Goal: Task Accomplishment & Management: Complete application form

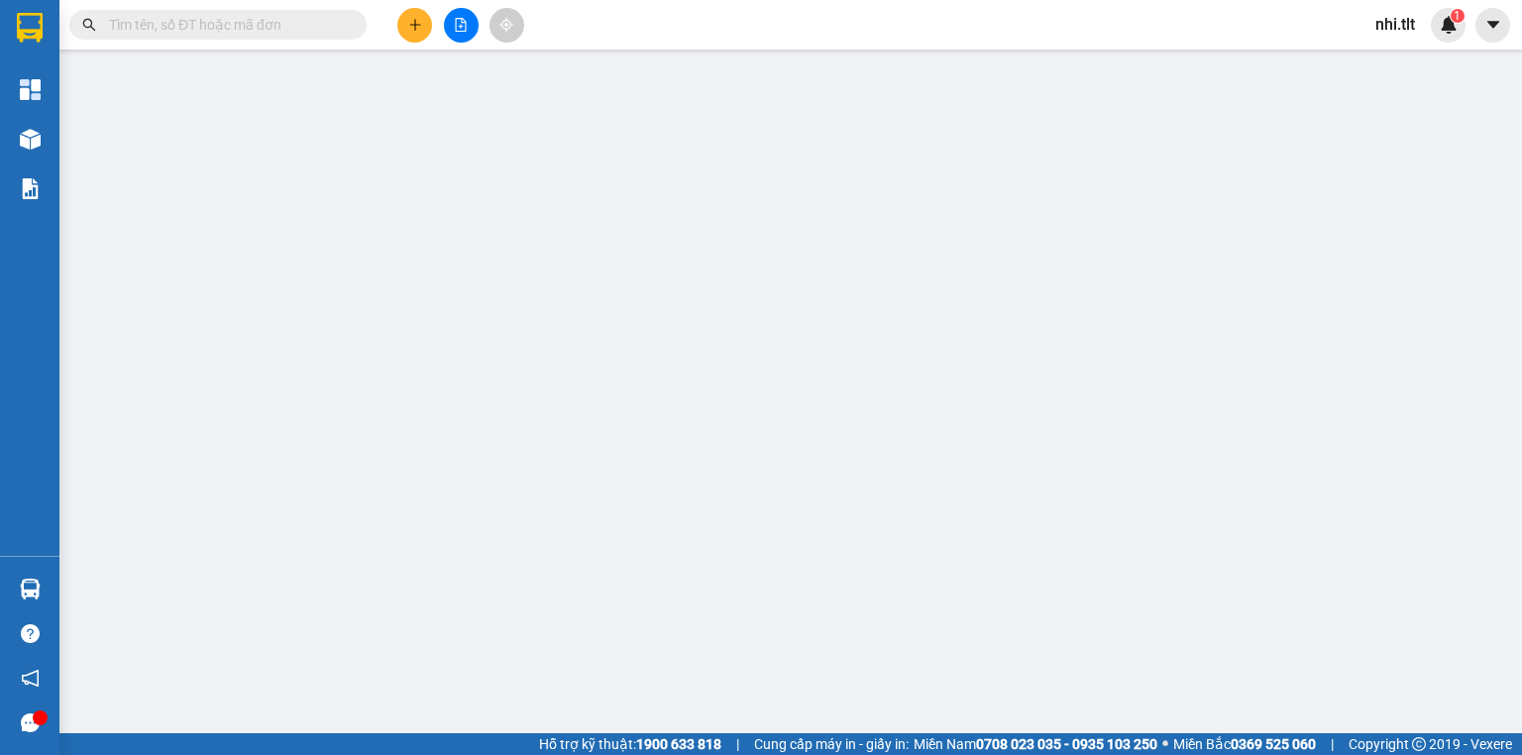
click at [217, 32] on input "text" at bounding box center [226, 25] width 234 height 22
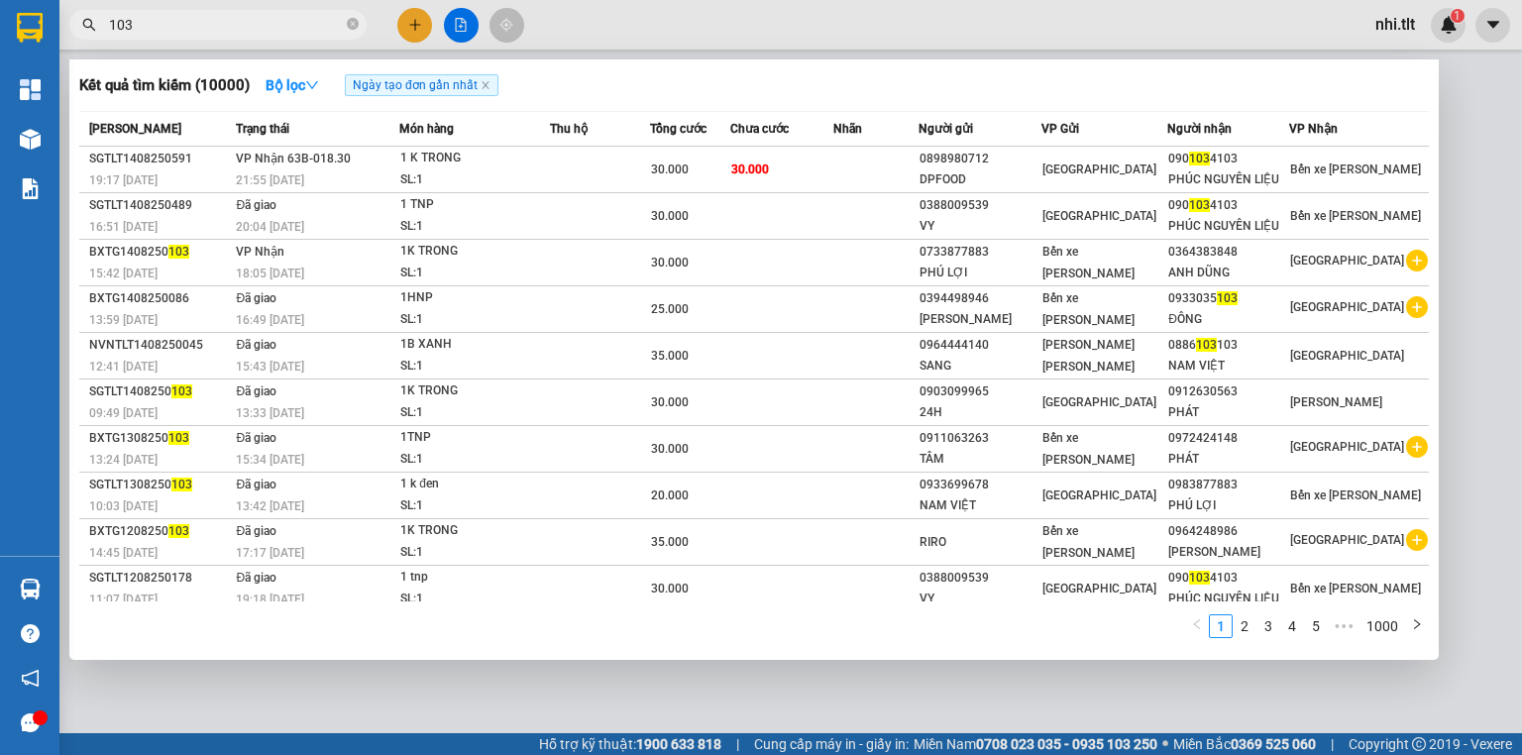
click at [218, 29] on input "103" at bounding box center [226, 25] width 234 height 22
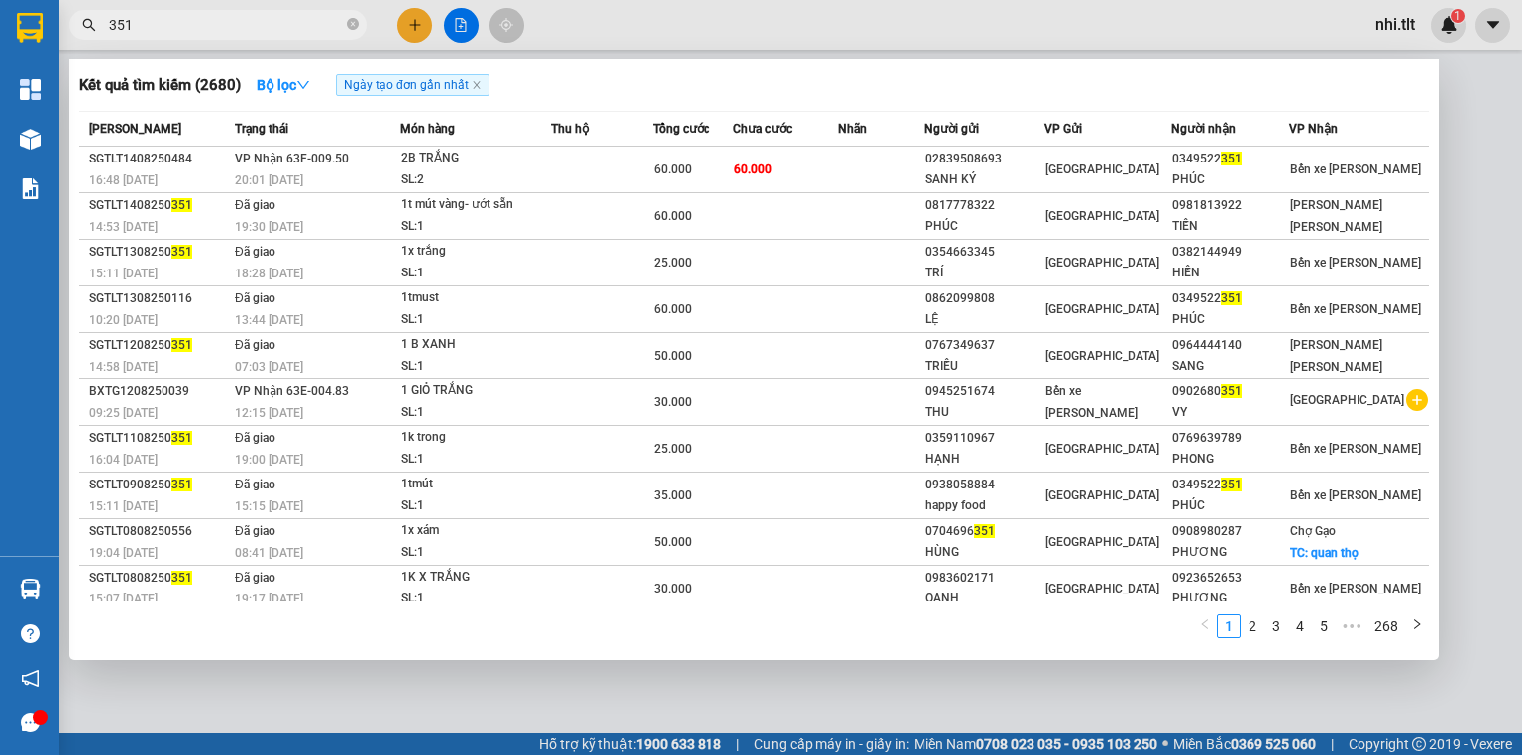
click at [238, 28] on input "351" at bounding box center [226, 25] width 234 height 22
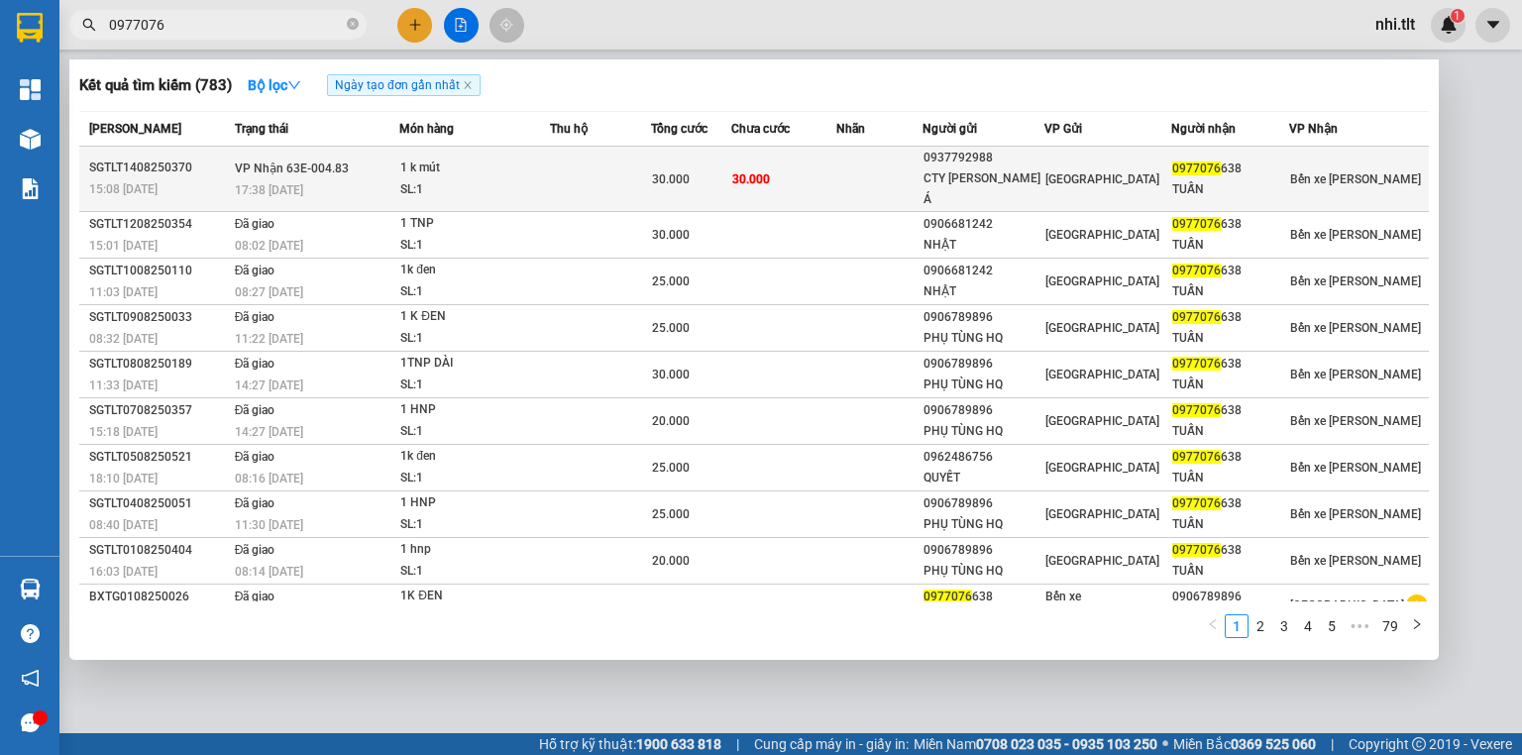
type input "0977076"
click at [770, 172] on span "30.000" at bounding box center [751, 179] width 38 height 14
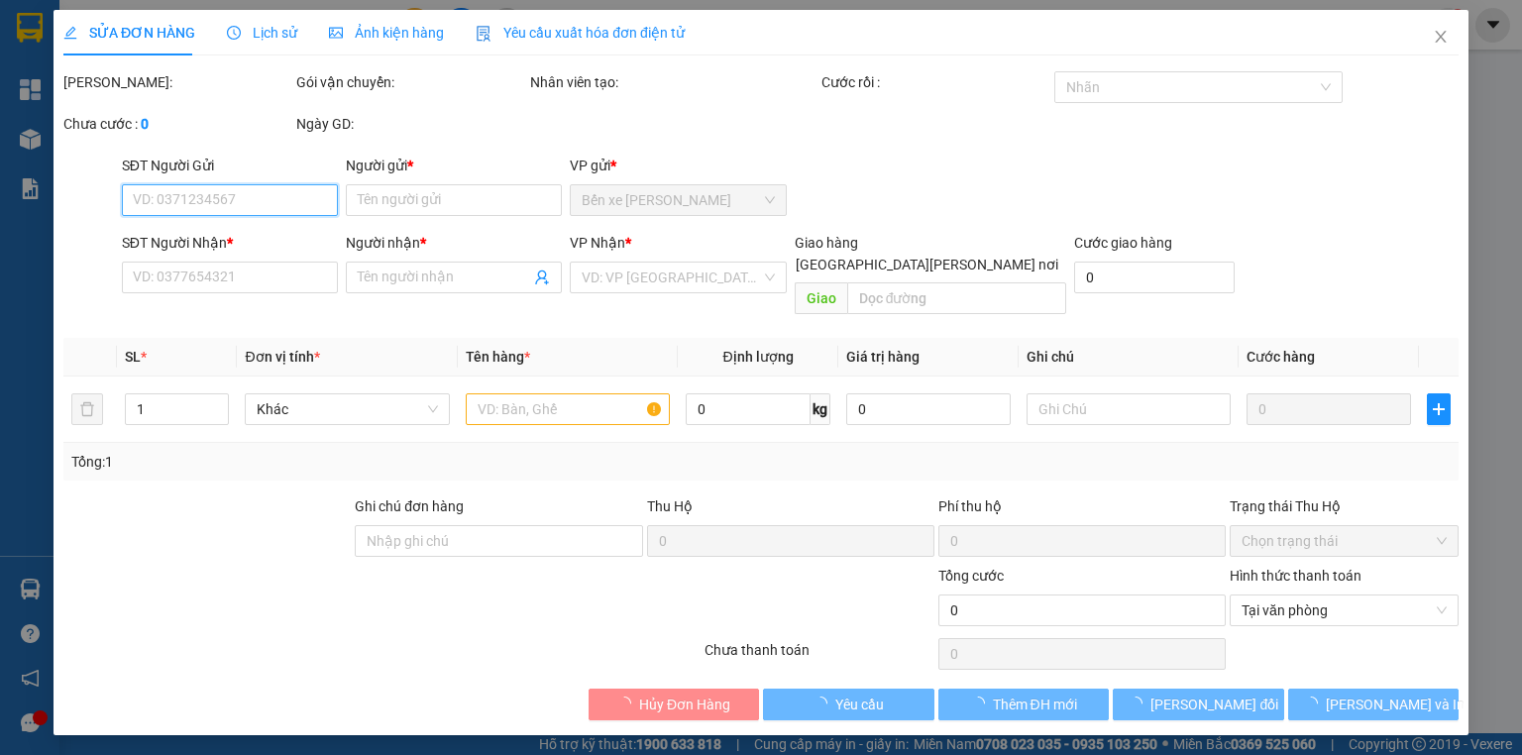
type input "0937792988"
type input "CTY [PERSON_NAME] Á"
type input "0977076638"
type input "TUẤN"
type input "30.000"
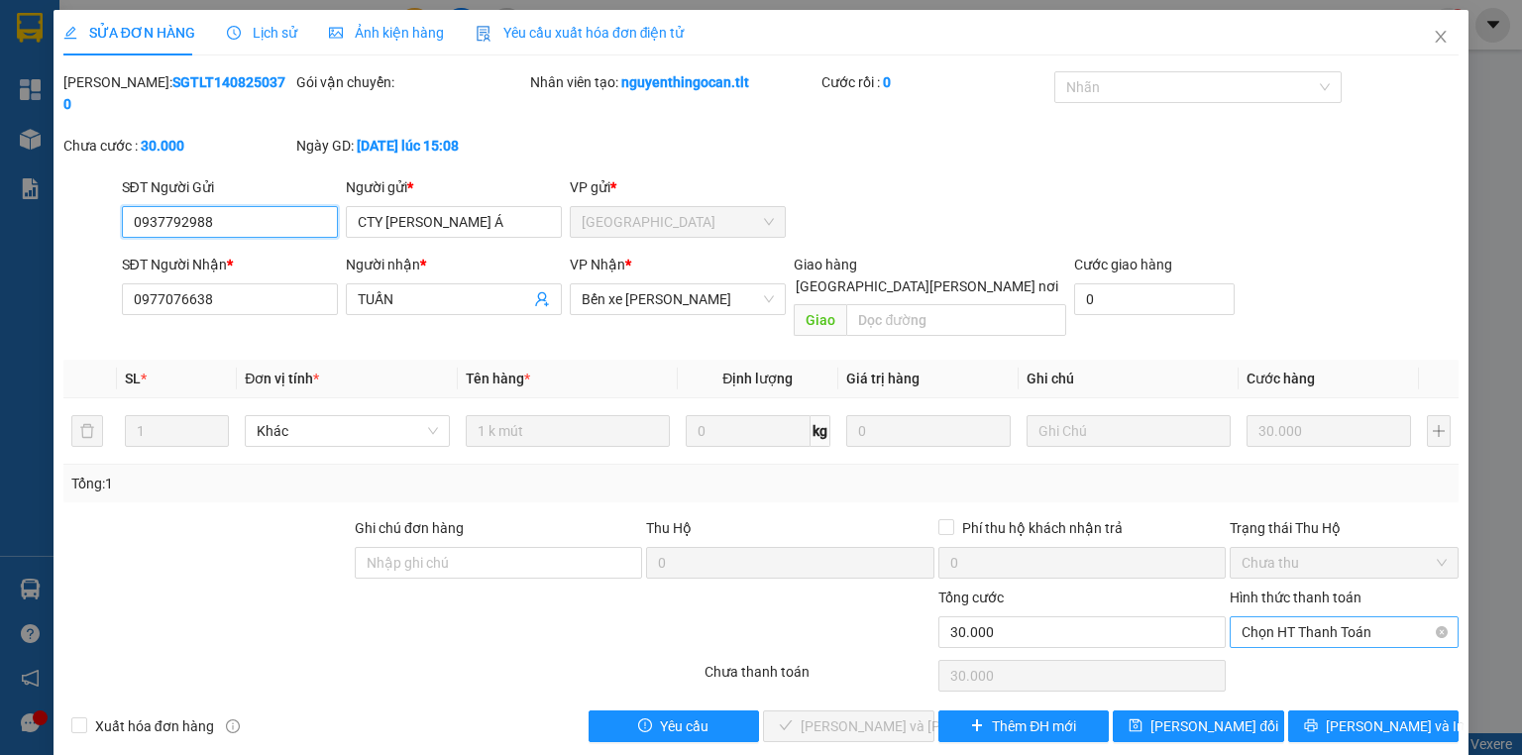
click at [1329, 617] on span "Chọn HT Thanh Toán" at bounding box center [1343, 632] width 205 height 30
click at [1319, 616] on div "Tại văn phòng" at bounding box center [1343, 627] width 205 height 22
type input "0"
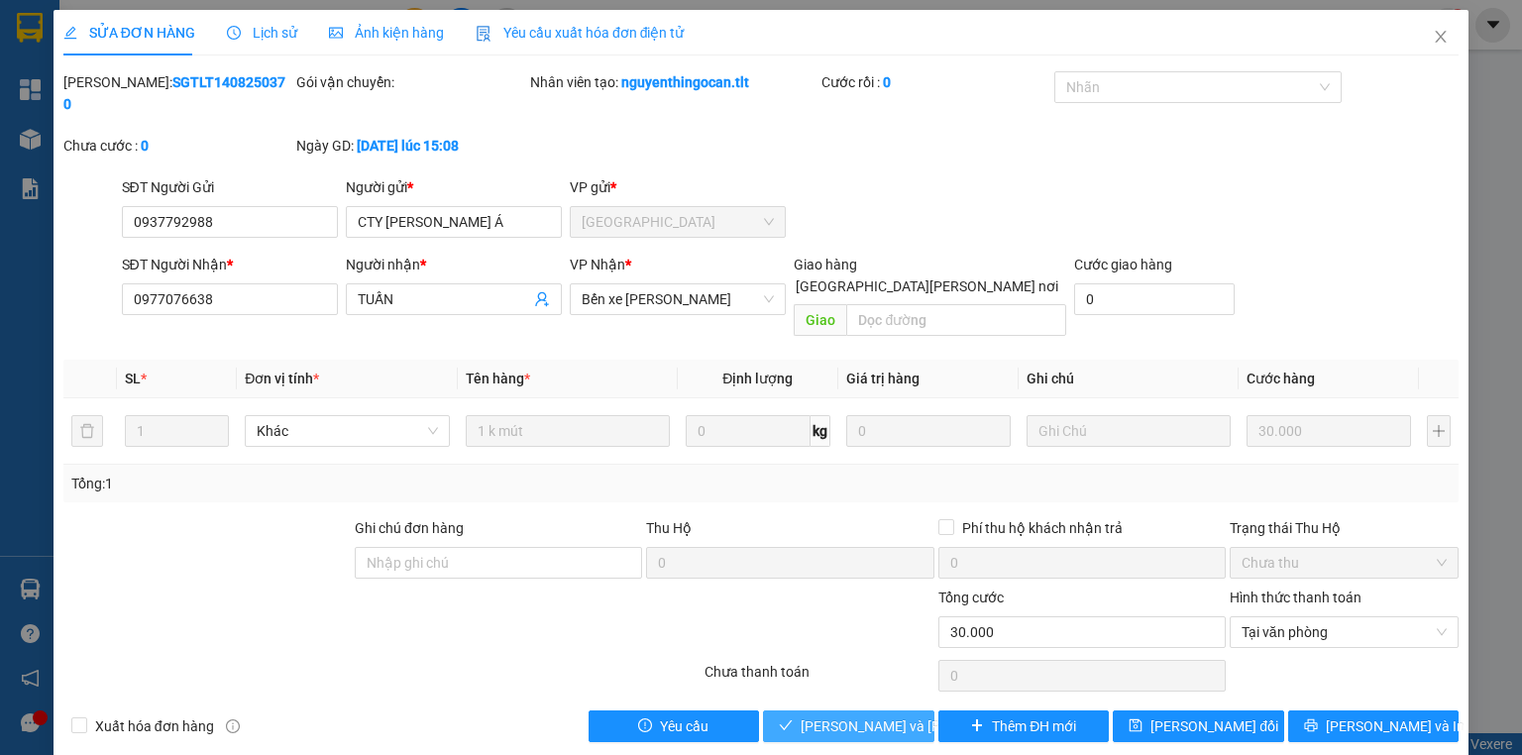
click at [892, 715] on span "[PERSON_NAME] và [PERSON_NAME] hàng" at bounding box center [934, 726] width 267 height 22
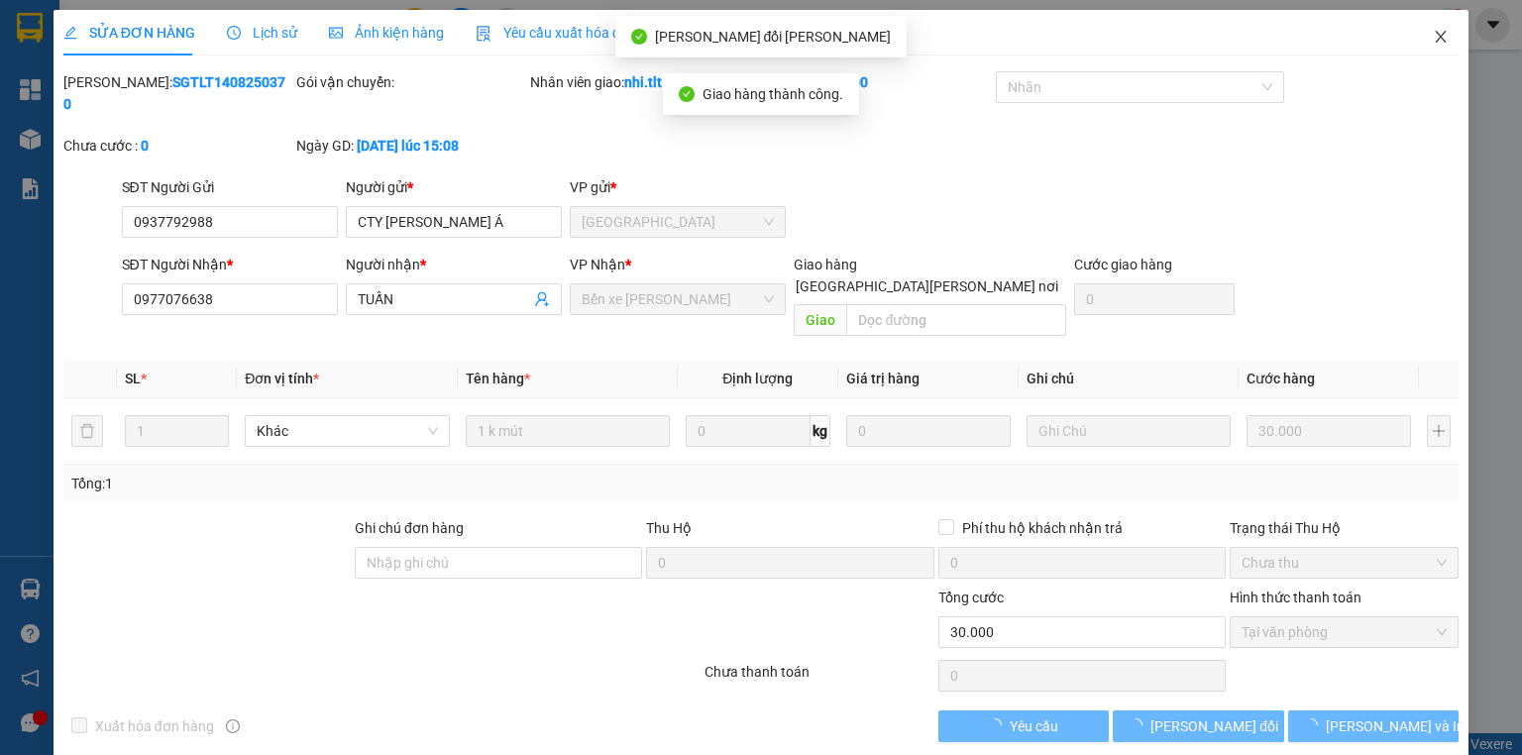
click at [1449, 28] on span "Close" at bounding box center [1440, 37] width 55 height 55
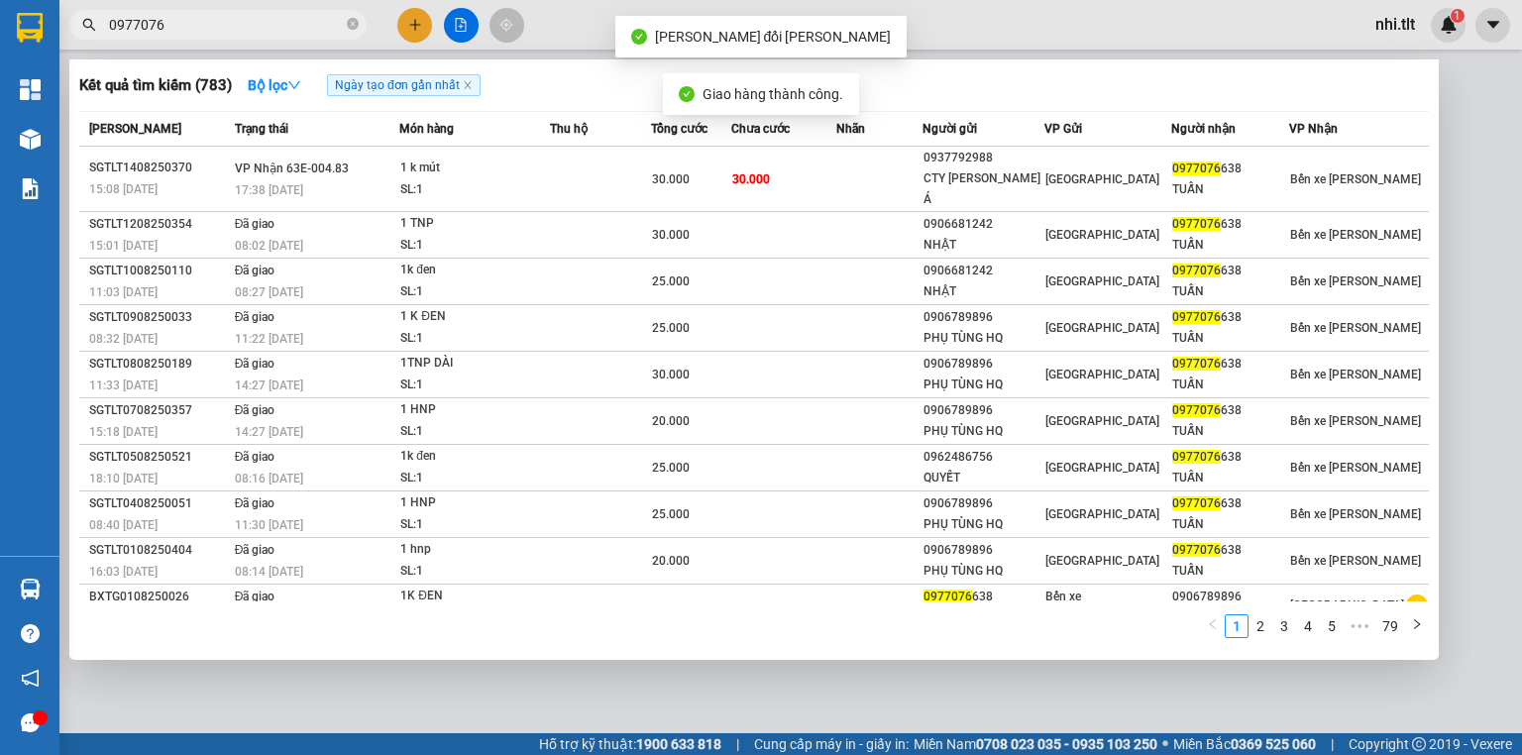
click at [215, 32] on input "0977076" at bounding box center [226, 25] width 234 height 22
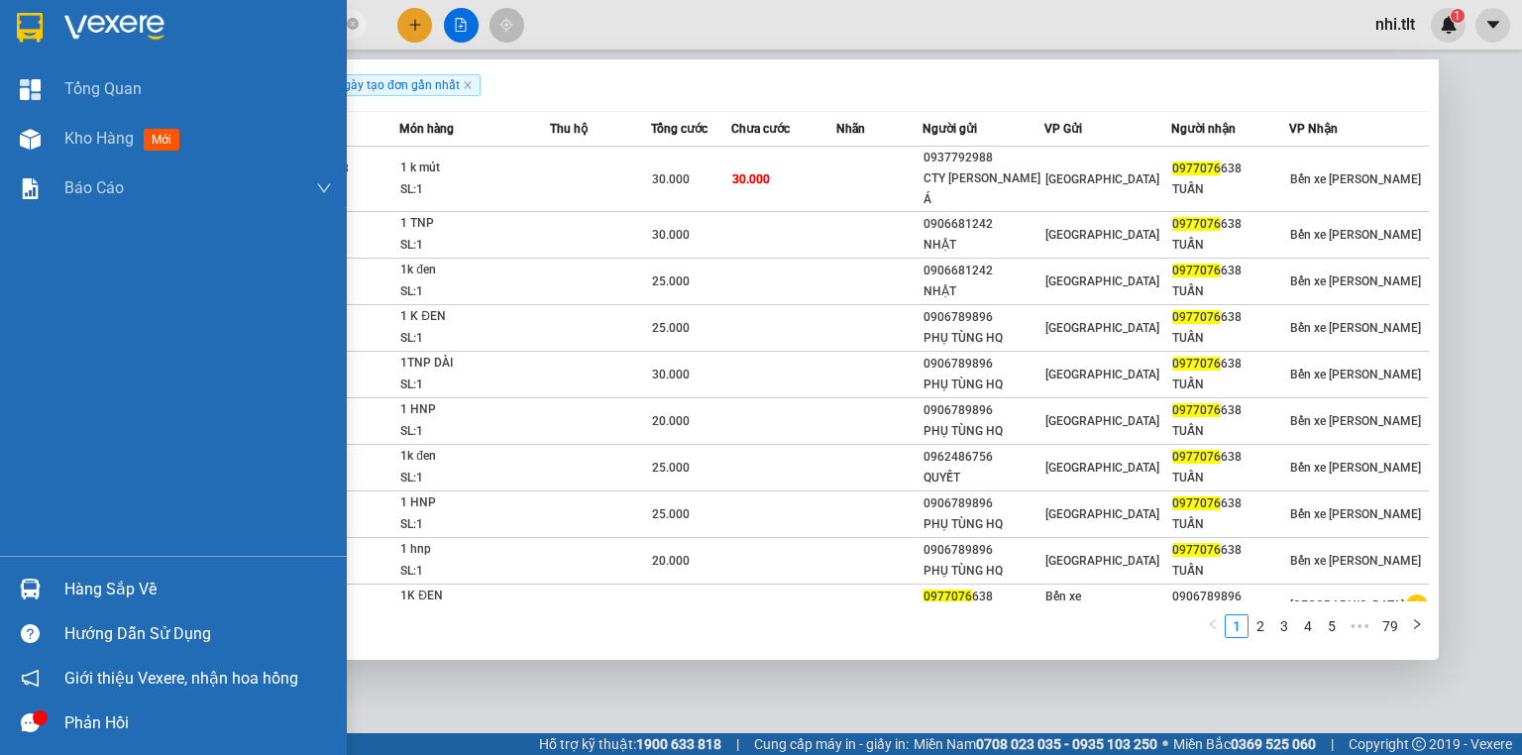
click at [59, 603] on div "Hàng sắp về" at bounding box center [173, 589] width 347 height 45
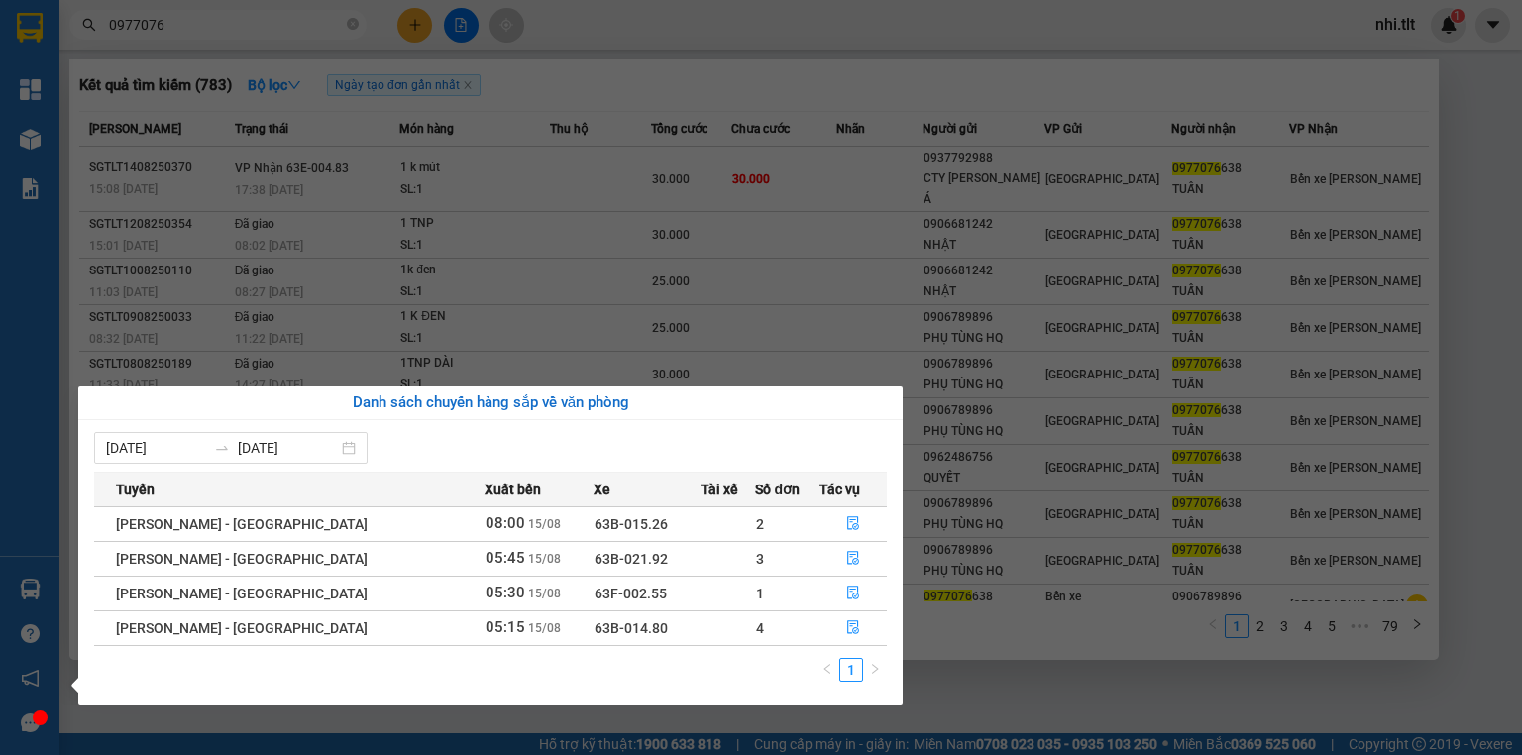
click at [1114, 676] on section "Kết quả [PERSON_NAME] ( 783 ) Bộ lọc Ngày tạo [PERSON_NAME] nhất Mã ĐH Trạng th…" at bounding box center [761, 377] width 1522 height 755
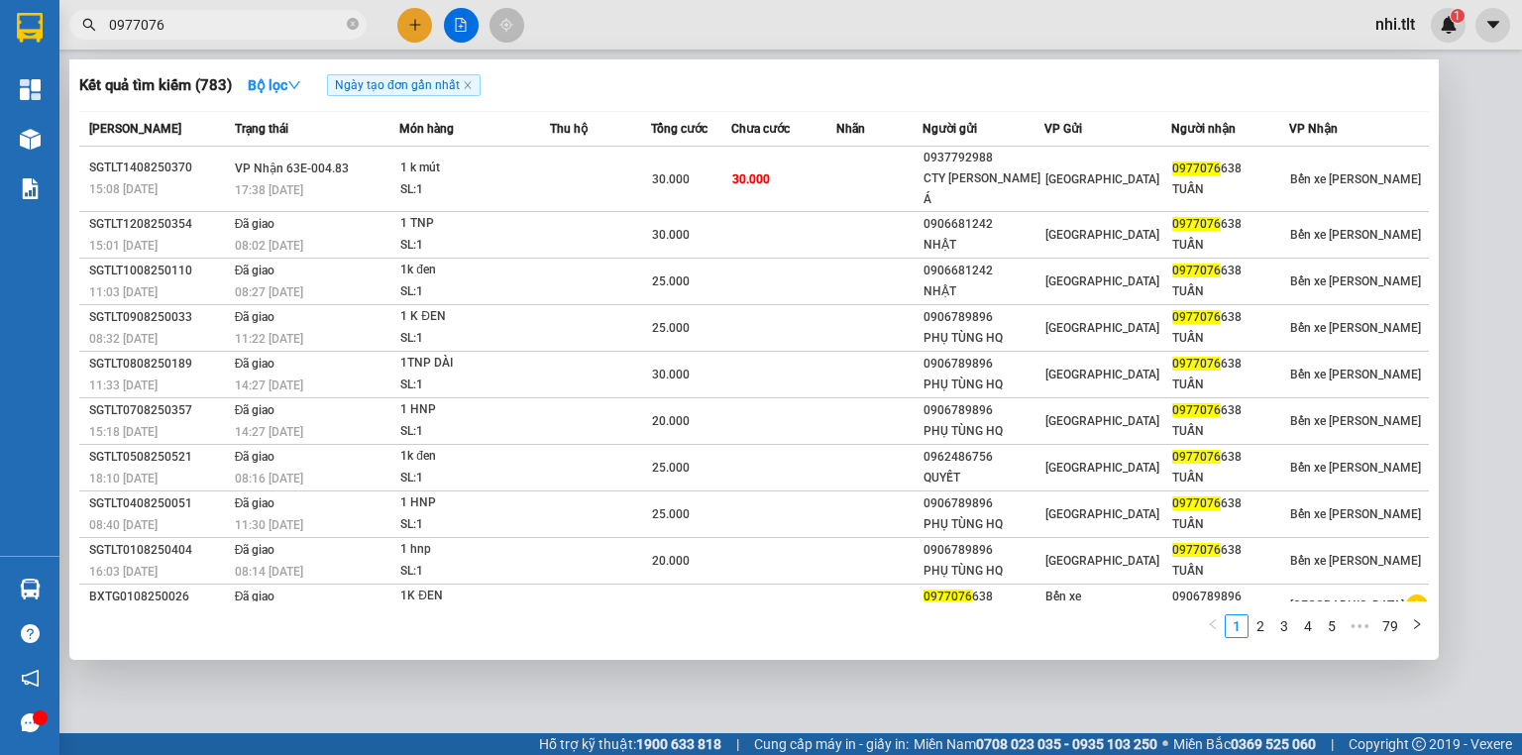
click at [267, 28] on input "0977076" at bounding box center [226, 25] width 234 height 22
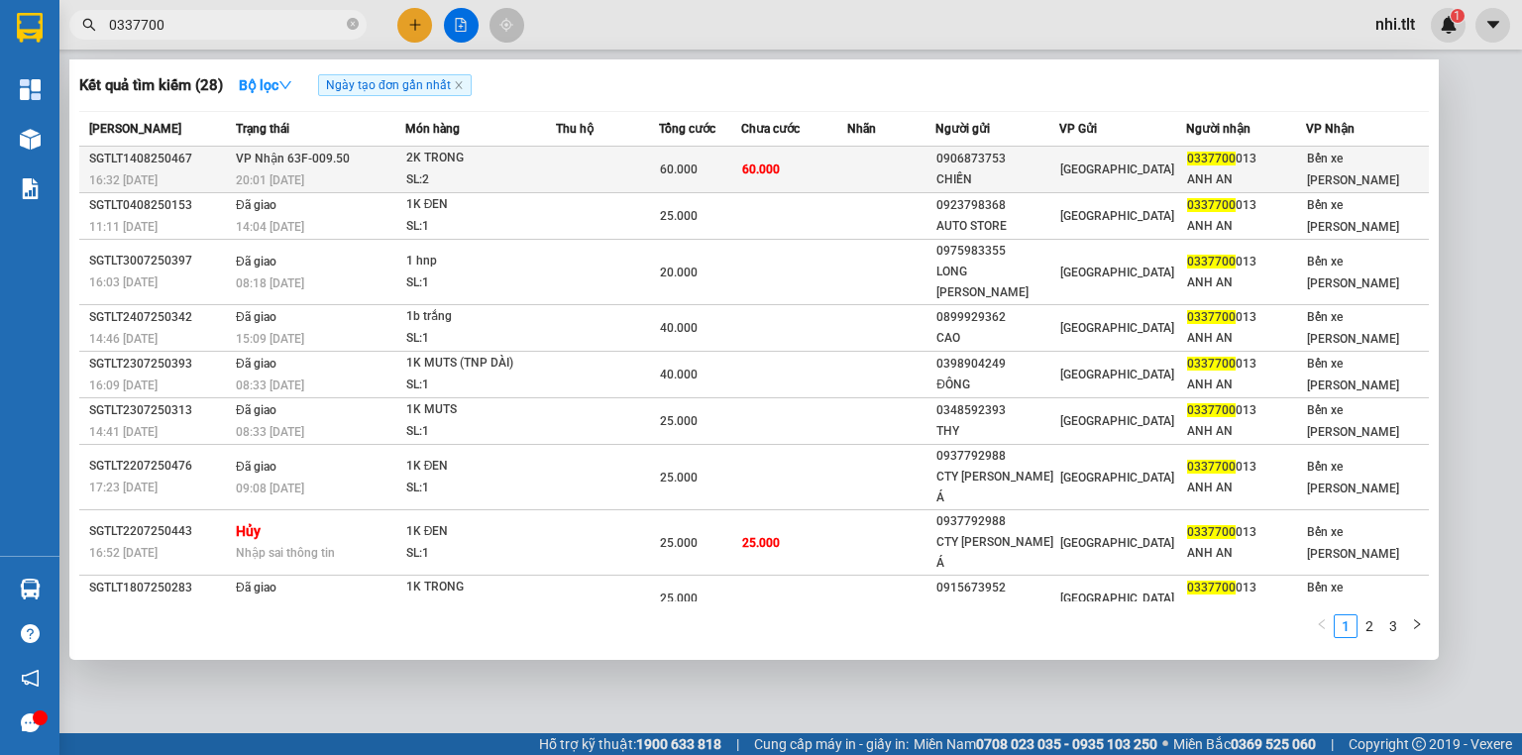
type input "0337700"
click at [459, 167] on div "2K TRONG" at bounding box center [480, 159] width 149 height 22
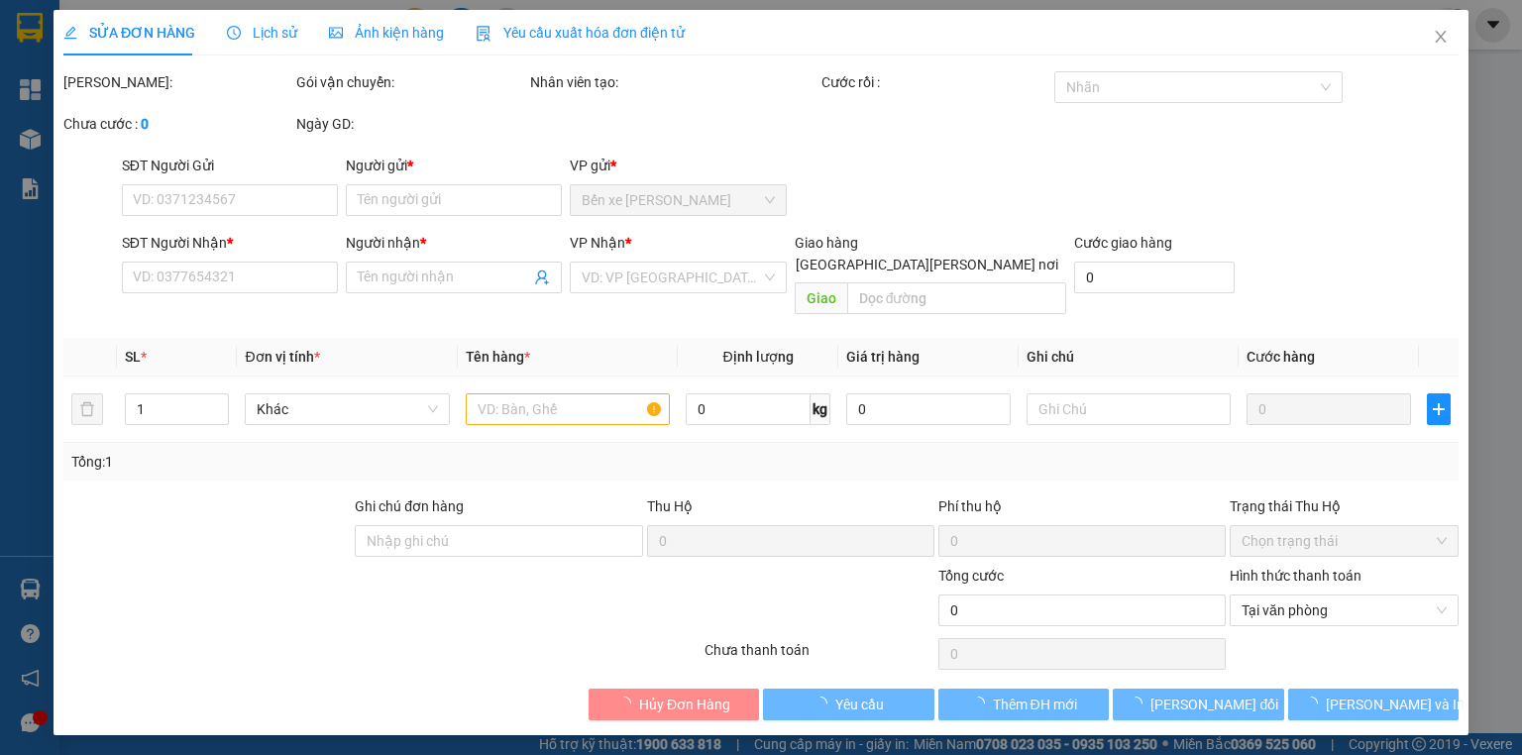
type input "0906873753"
type input "CHIẾN"
type input "0337700013"
type input "ANH AN"
type input "60.000"
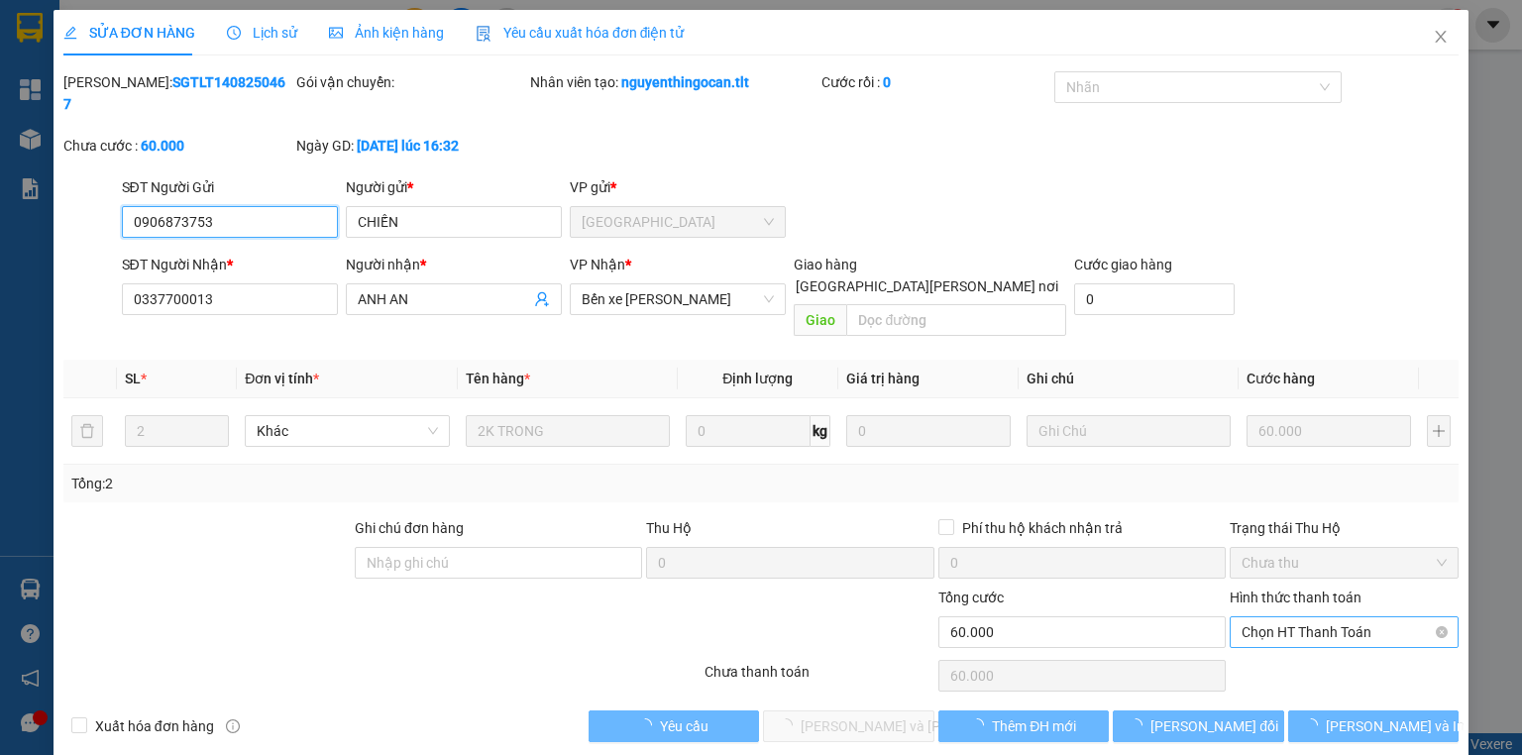
click at [1303, 617] on span "Chọn HT Thanh Toán" at bounding box center [1343, 632] width 205 height 30
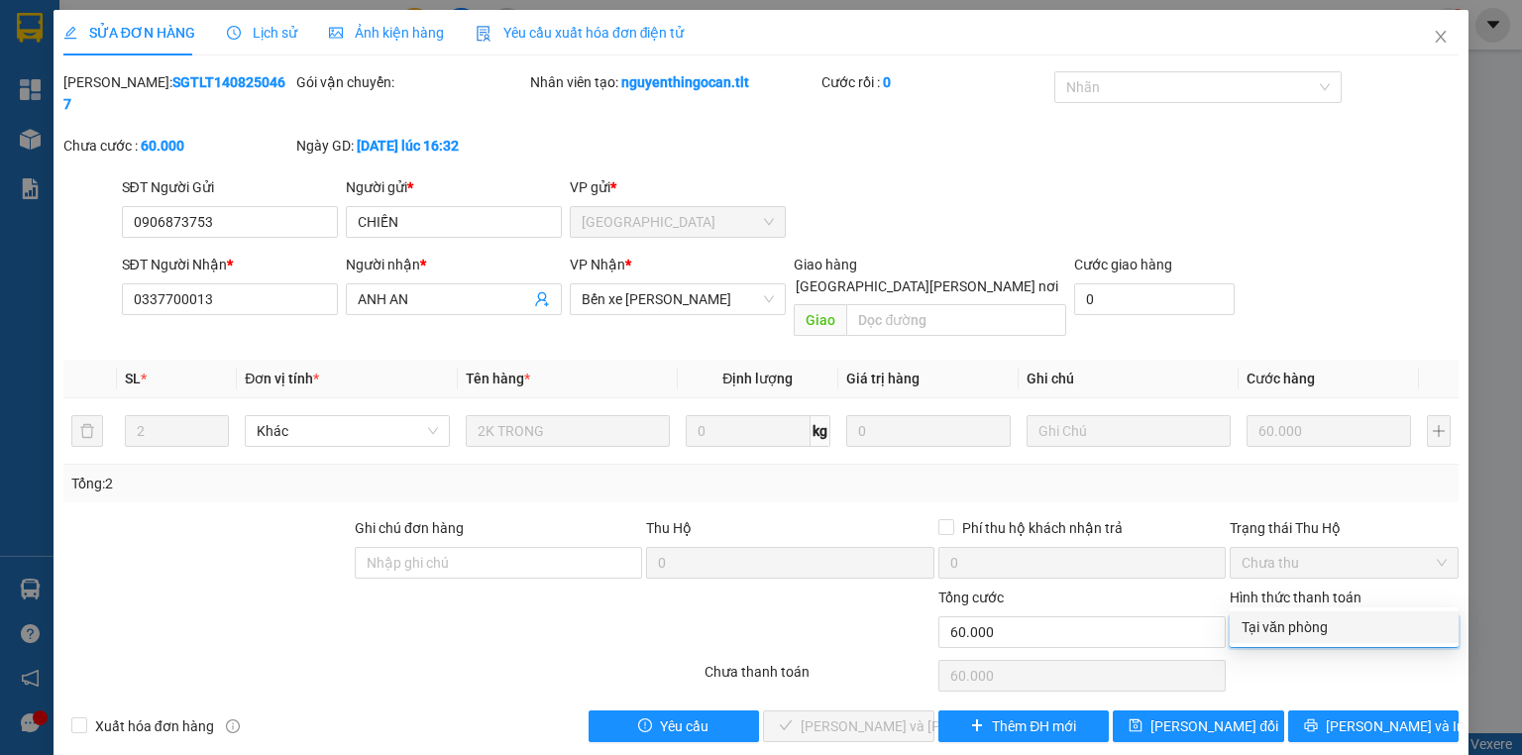
click at [1288, 626] on div "Tại văn phòng" at bounding box center [1343, 627] width 205 height 22
type input "0"
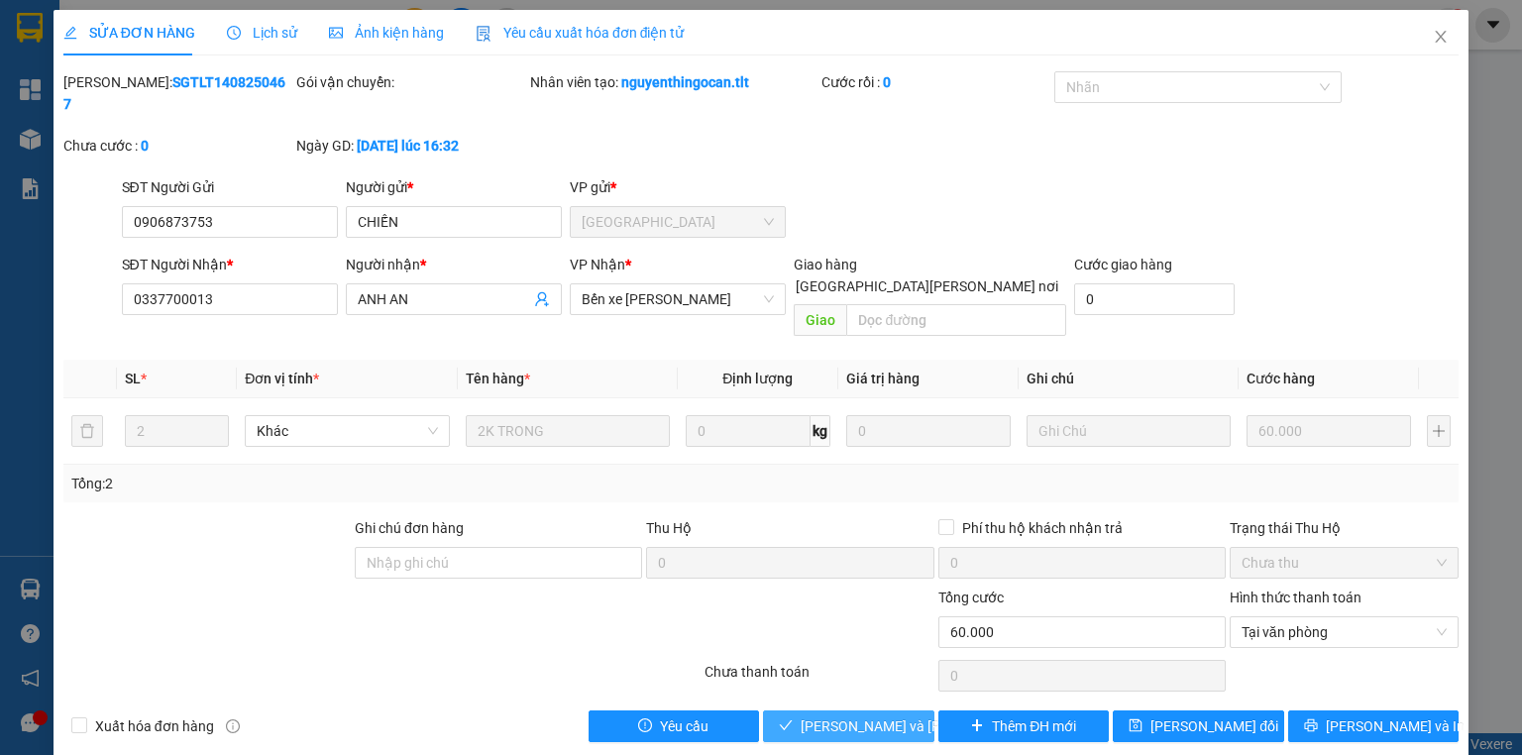
drag, startPoint x: 822, startPoint y: 685, endPoint x: 769, endPoint y: 654, distance: 61.7
click at [820, 715] on span "[PERSON_NAME] và [PERSON_NAME] hàng" at bounding box center [934, 726] width 267 height 22
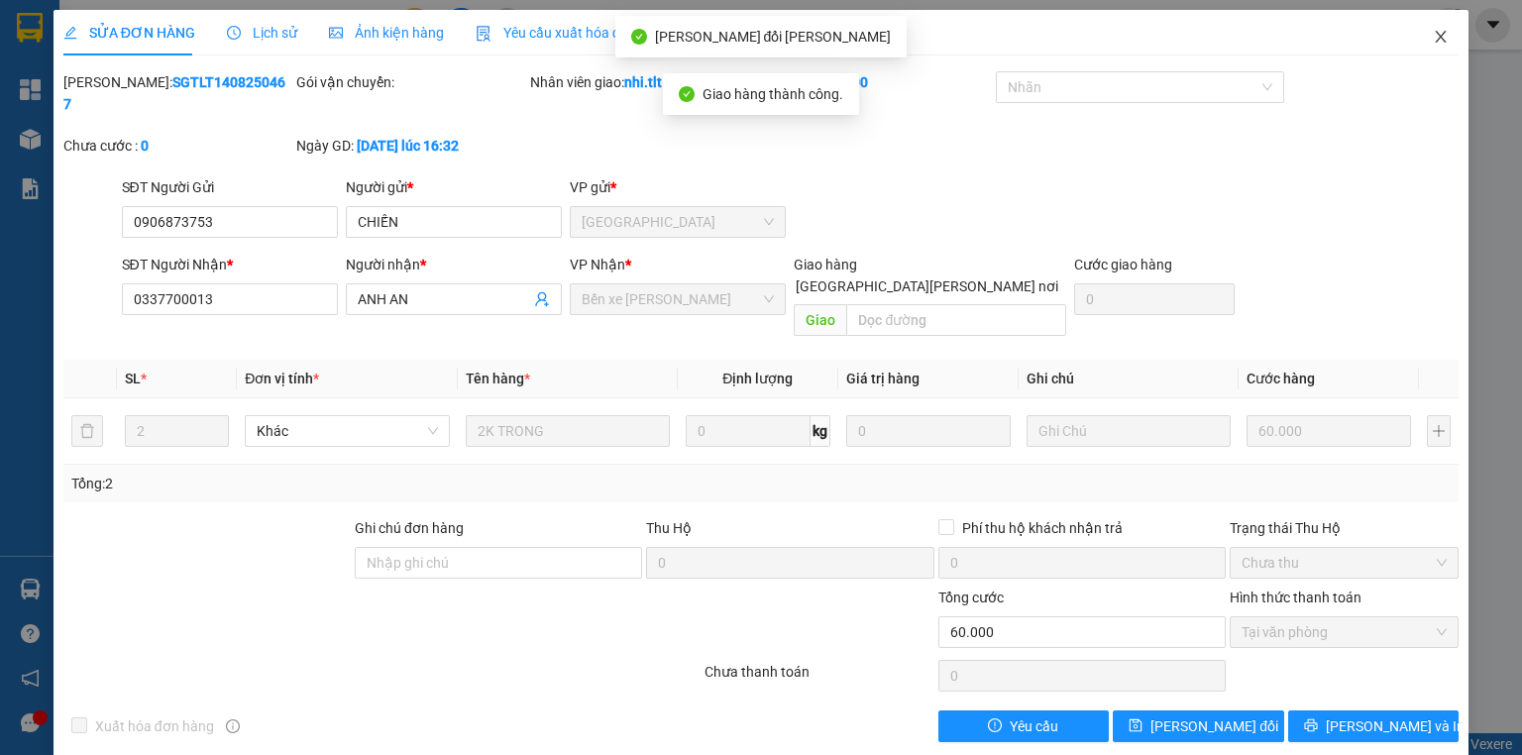
click at [1449, 41] on span "Close" at bounding box center [1440, 37] width 55 height 55
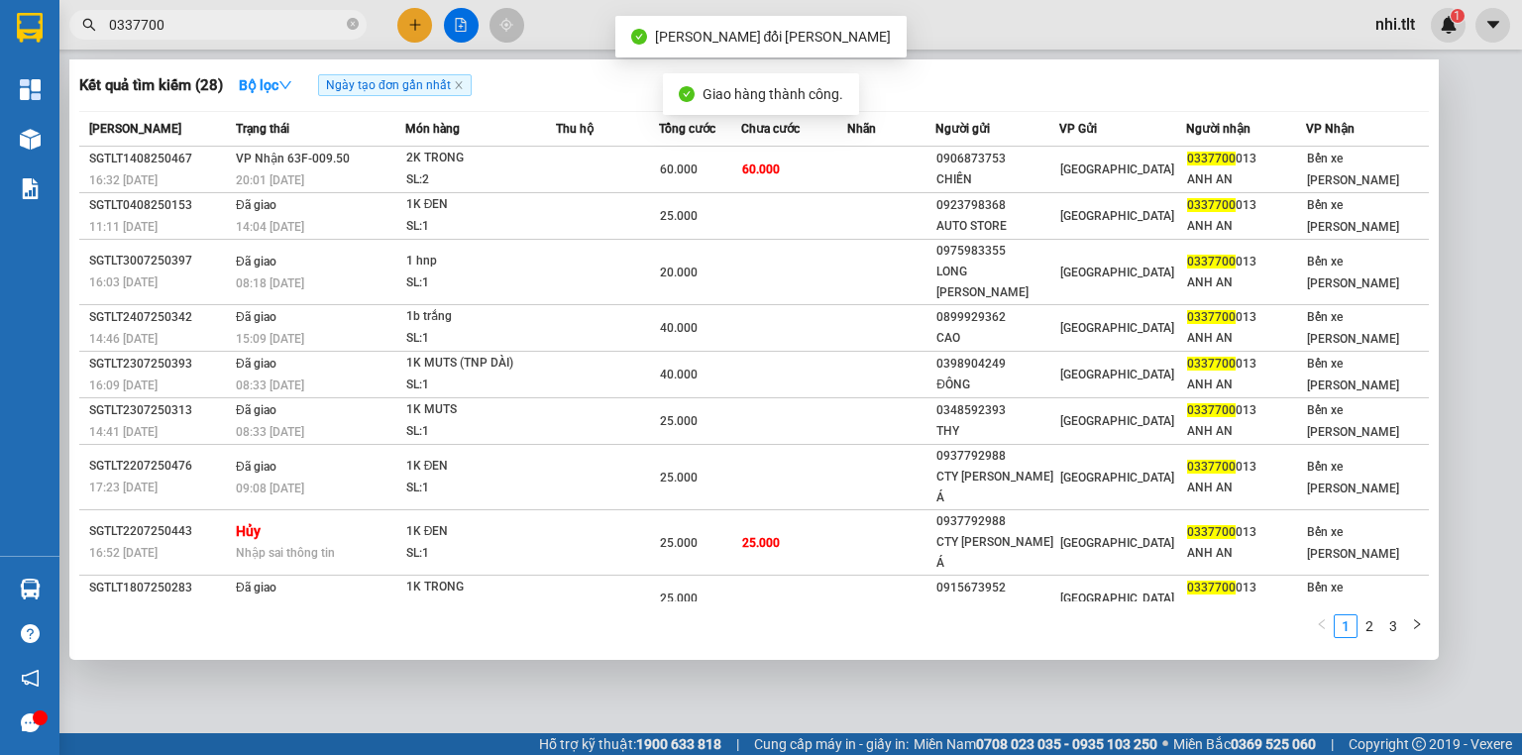
click at [171, 28] on input "0337700" at bounding box center [226, 25] width 234 height 22
